Goal: Find specific page/section: Find specific page/section

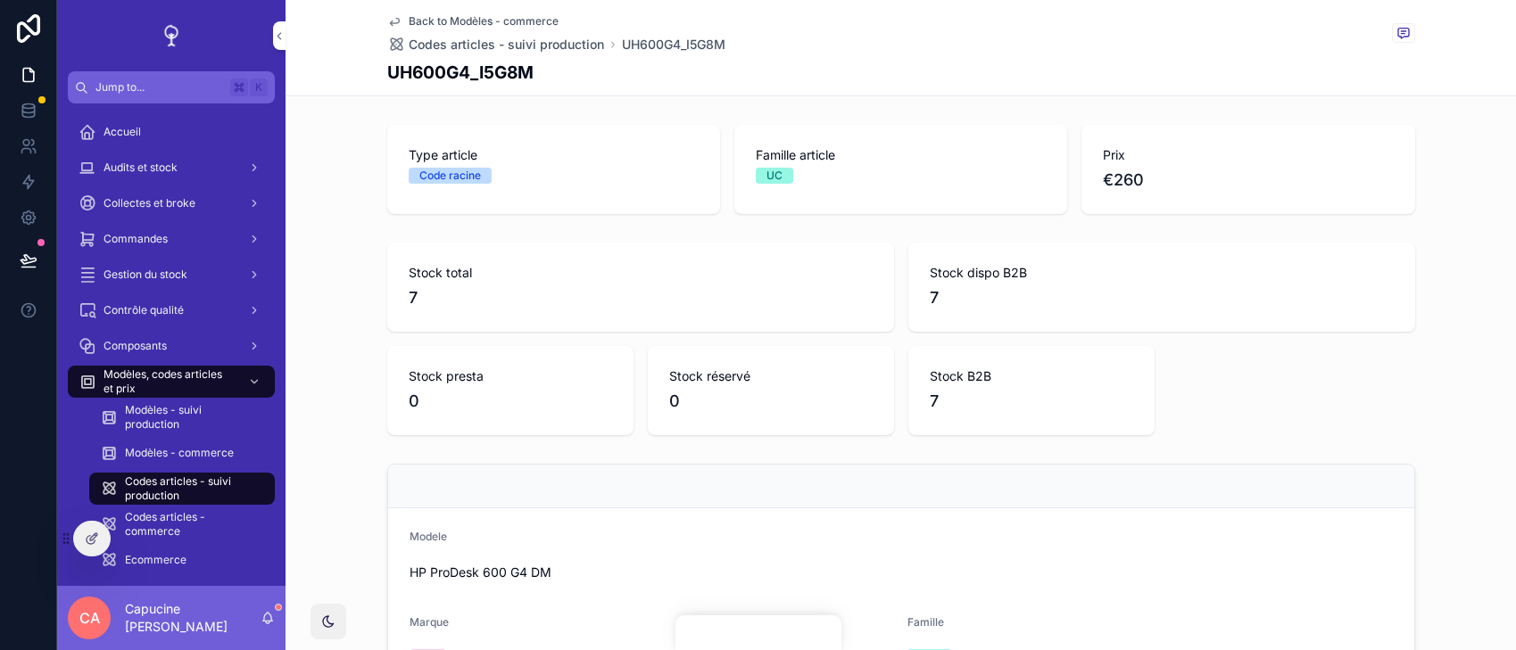
click at [658, 520] on form "Modele HP ProDesk 600 G4 DM Marque HP Famille 2UC Nom réduit 600G4 Puissance de…" at bounding box center [901, 642] width 1026 height 269
click at [1139, 33] on div "Back to Modèles - commerce Codes articles - suivi production UH600G4_I5G8M" at bounding box center [901, 33] width 1028 height 39
click at [1078, 125] on div "Type article Code racine Famille article UC Prix €260" at bounding box center [901, 169] width 1028 height 89
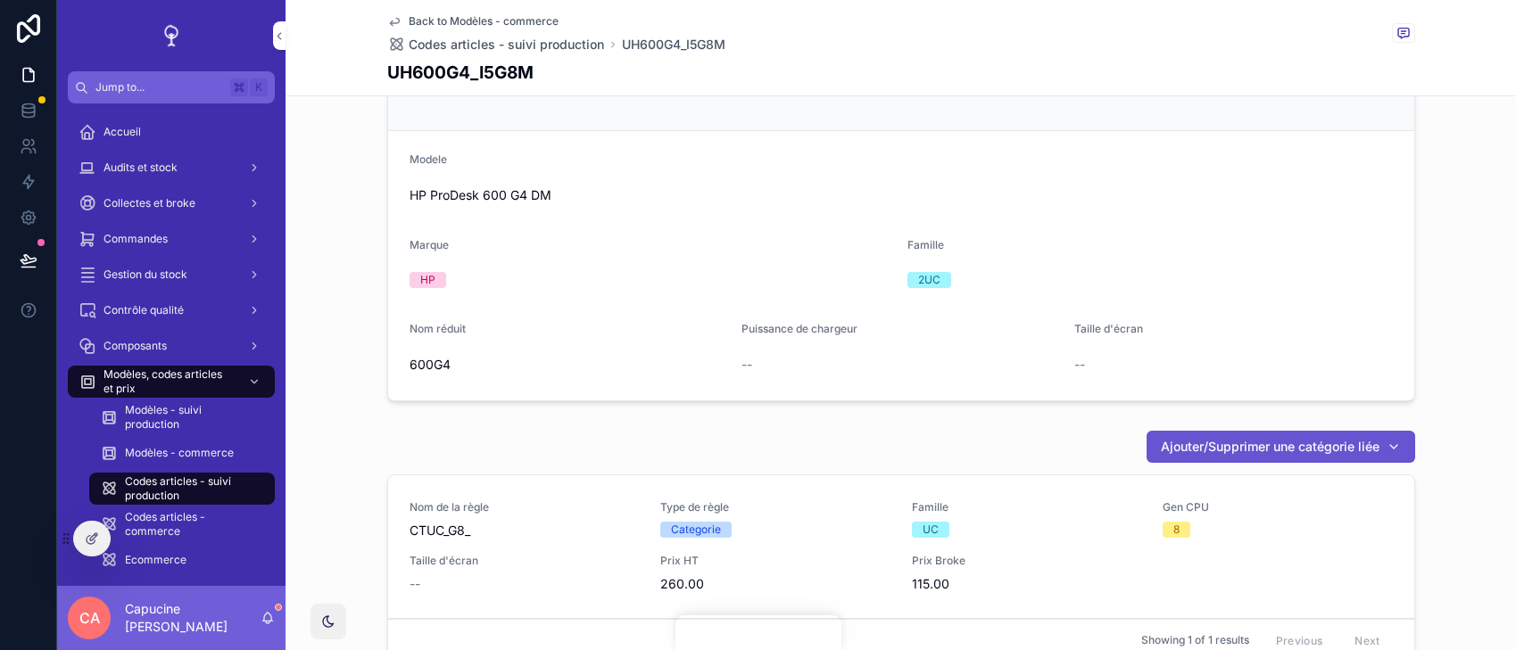
scroll to position [419, 0]
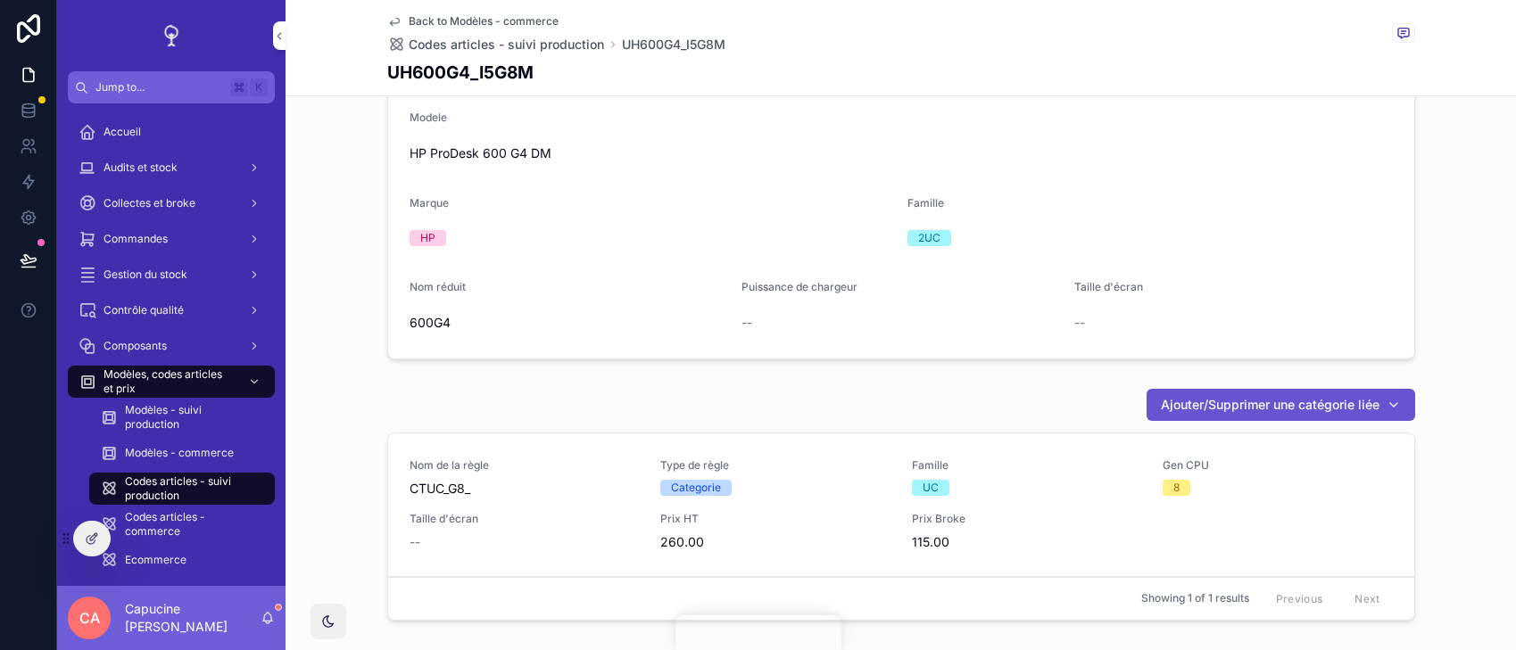
click at [964, 179] on form "Modele HP ProDesk 600 G4 DM Marque HP Famille 2UC Nom réduit 600G4 Puissance de…" at bounding box center [901, 223] width 1026 height 269
